Goal: Contribute content

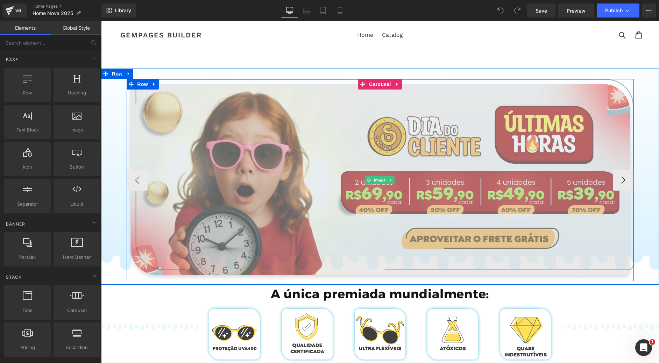
click at [304, 172] on img at bounding box center [380, 180] width 507 height 202
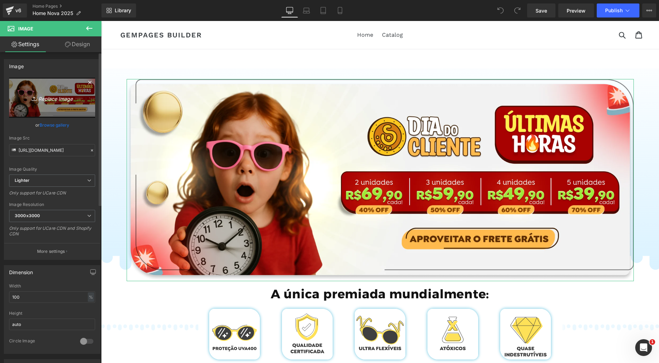
click at [48, 101] on icon "Replace Image" at bounding box center [52, 97] width 56 height 9
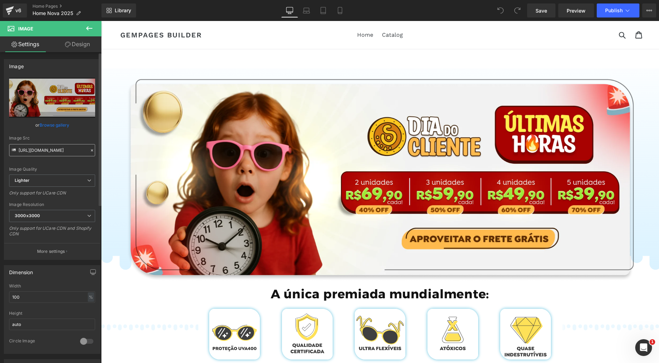
type input "C:\fakepath\Group 771.png"
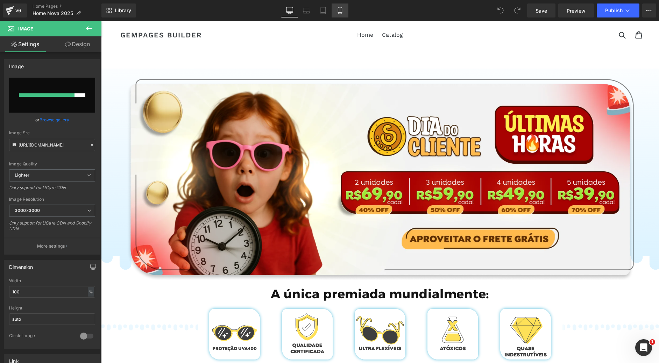
click at [342, 9] on icon at bounding box center [339, 10] width 7 height 7
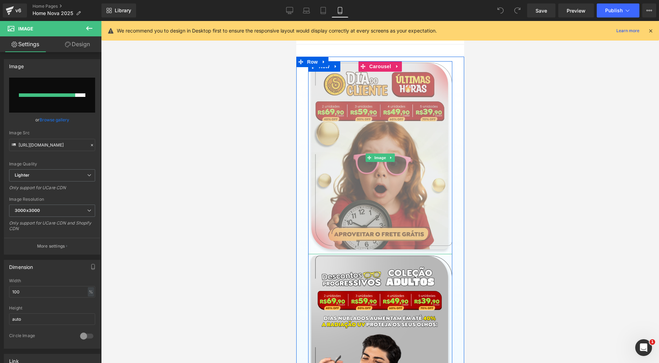
click at [319, 124] on img at bounding box center [380, 157] width 144 height 193
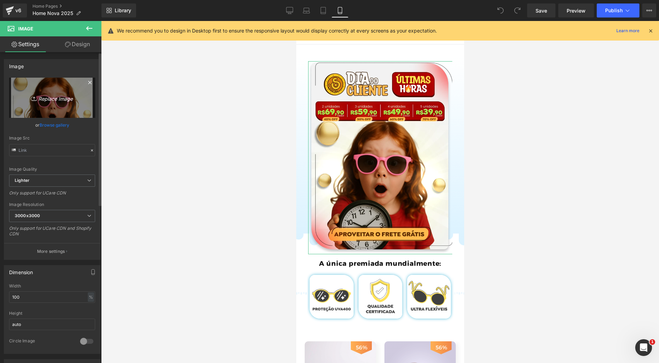
click at [56, 97] on icon "Replace Image" at bounding box center [52, 97] width 56 height 9
type input "C:\fakepath\Group 772.png"
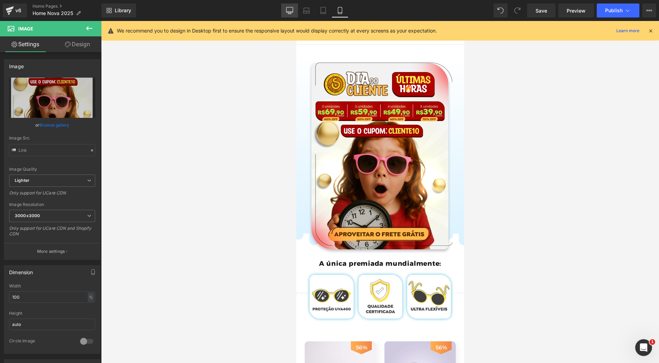
click at [295, 8] on link "Desktop" at bounding box center [289, 10] width 17 height 14
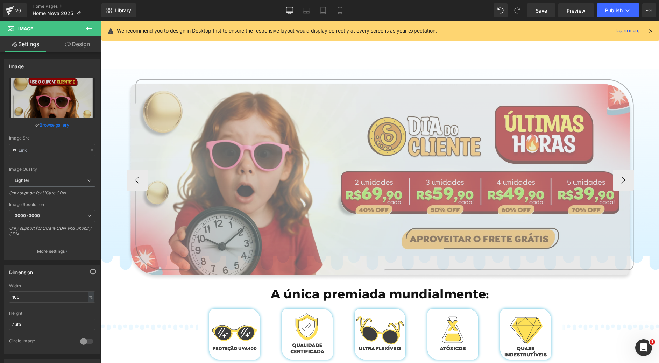
click at [354, 138] on img at bounding box center [380, 180] width 507 height 202
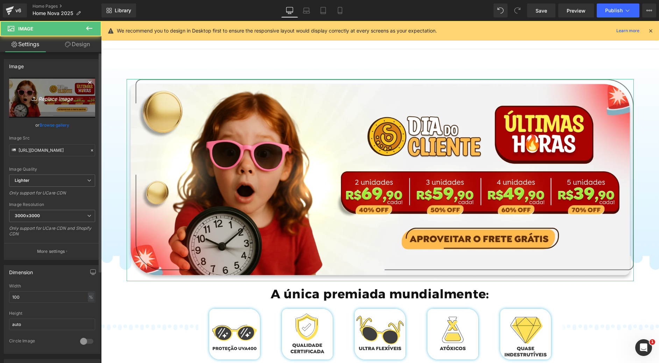
click at [60, 106] on link "Replace Image" at bounding box center [52, 98] width 86 height 40
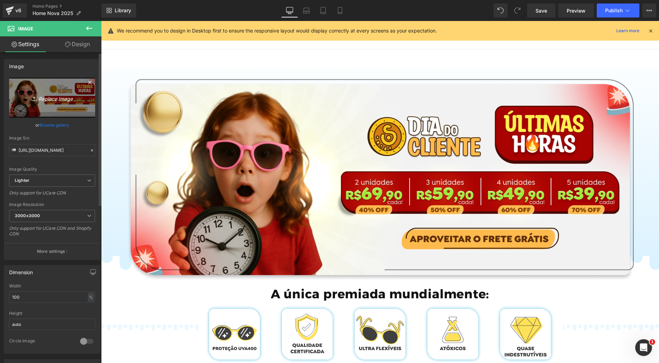
type input "C:\fakepath\Group 771.png"
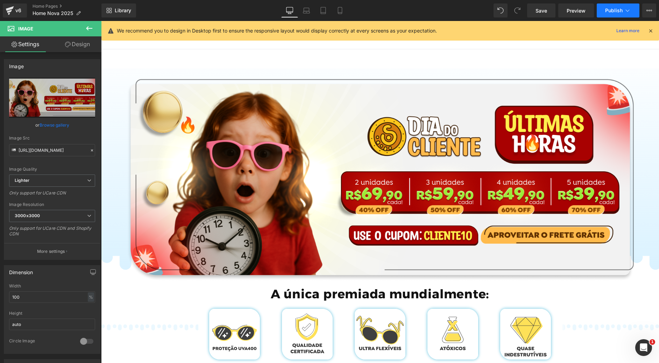
click at [608, 8] on span "Publish" at bounding box center [613, 11] width 17 height 6
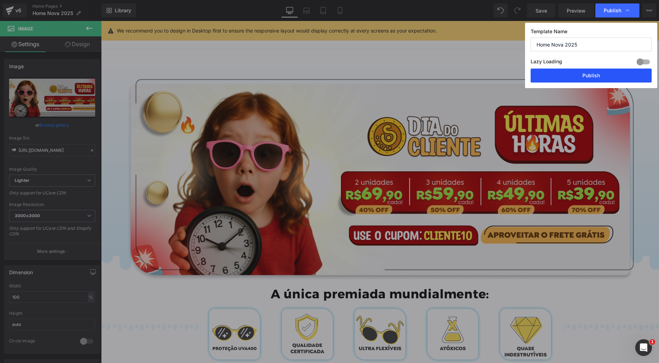
click at [573, 74] on button "Publish" at bounding box center [591, 76] width 121 height 14
